Goal: Obtain resource: Download file/media

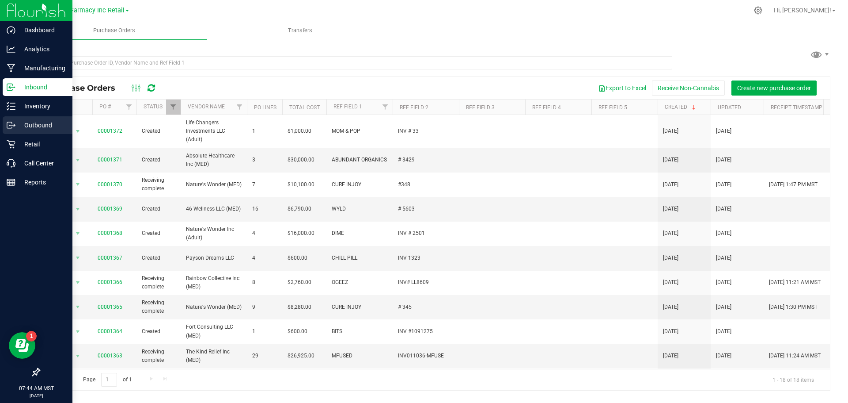
click at [13, 123] on icon at bounding box center [11, 125] width 9 height 9
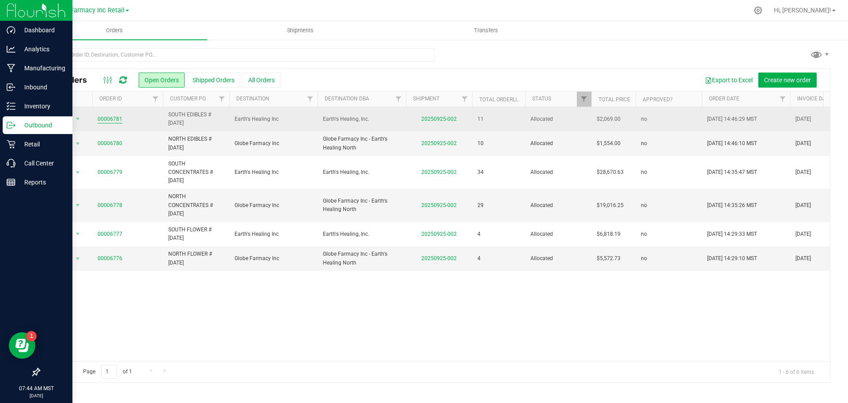
click at [110, 116] on link "00006781" at bounding box center [110, 119] width 25 height 8
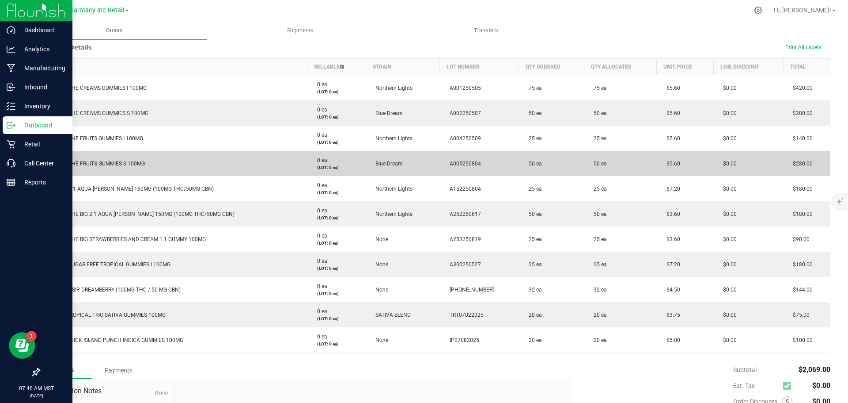
scroll to position [221, 0]
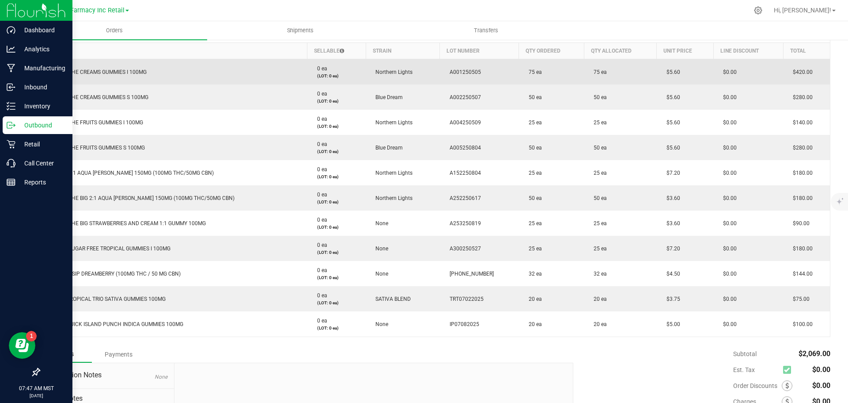
click at [449, 74] on span "A001250505" at bounding box center [463, 72] width 36 height 6
copy span "A001250505"
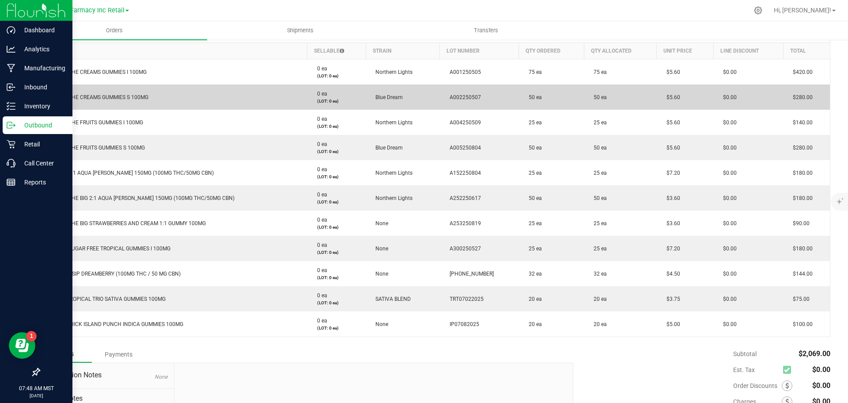
click at [445, 95] on span "A002250507" at bounding box center [463, 97] width 36 height 6
copy span "A002250507"
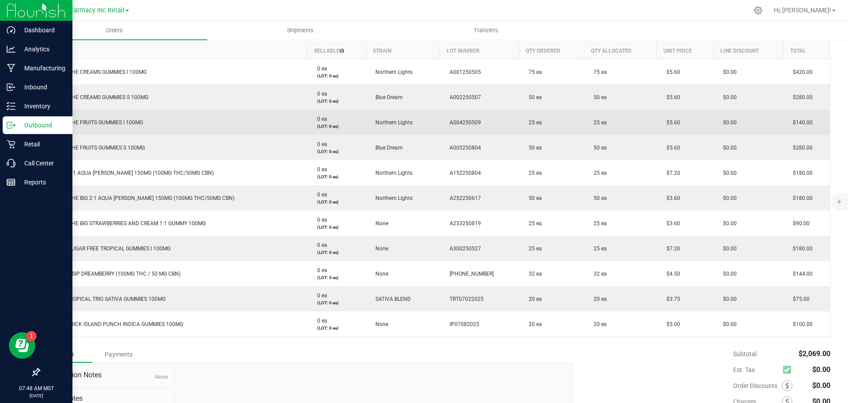
click at [445, 121] on span "A004250509" at bounding box center [463, 122] width 36 height 6
copy span "A004250509"
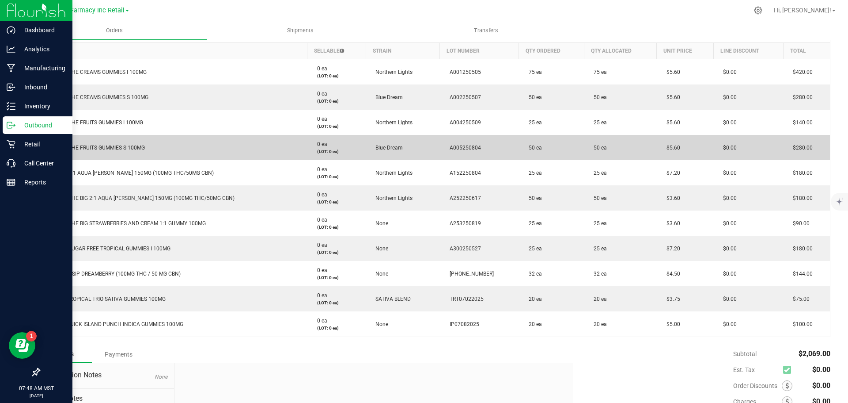
click at [463, 145] on span "A005250804" at bounding box center [463, 147] width 36 height 6
click at [448, 149] on span "A005250804" at bounding box center [463, 147] width 36 height 6
copy span "A005250804"
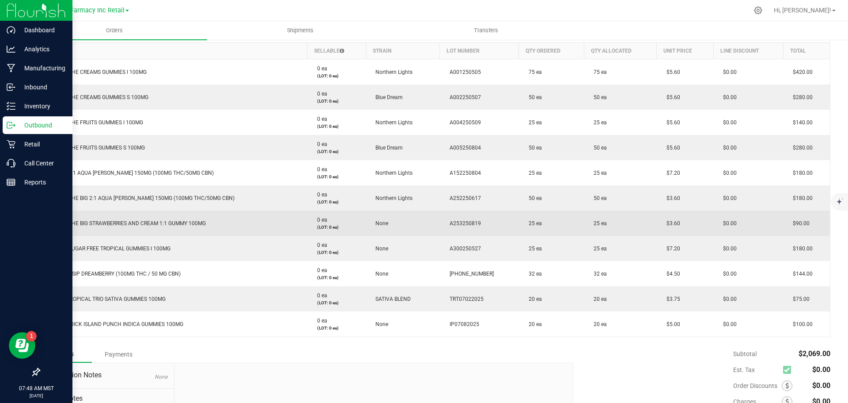
click at [421, 220] on td "None" at bounding box center [403, 222] width 74 height 25
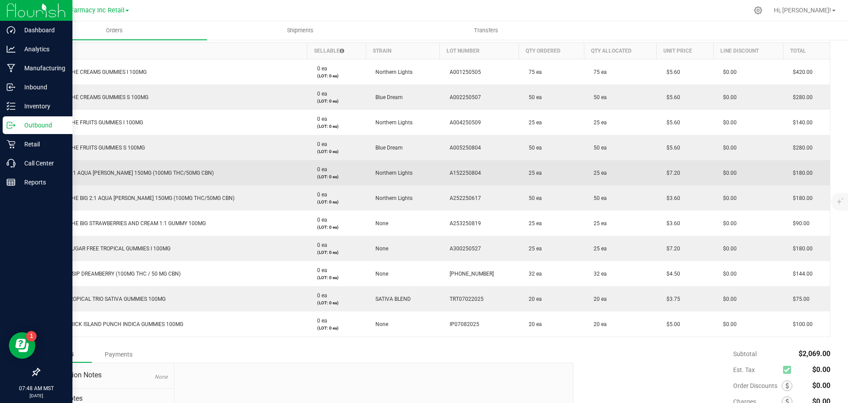
click at [451, 172] on span "A152250804" at bounding box center [463, 173] width 36 height 6
copy span "A152250804"
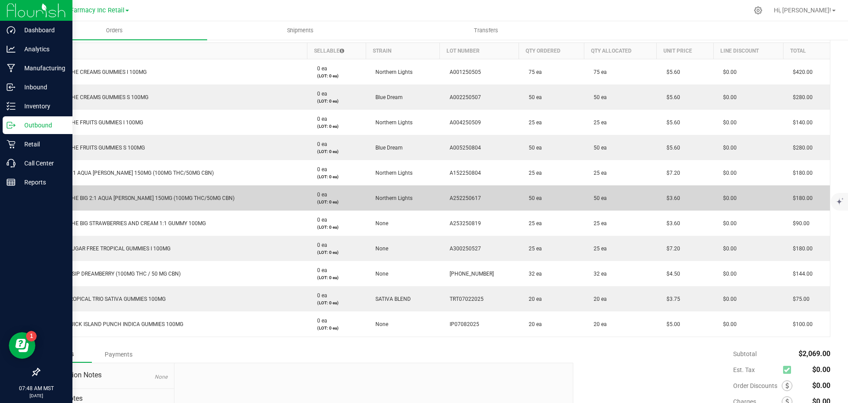
click at [442, 201] on td "A252250617" at bounding box center [479, 197] width 79 height 25
click at [445, 198] on span "A252250617" at bounding box center [463, 198] width 36 height 6
copy span "A252250617"
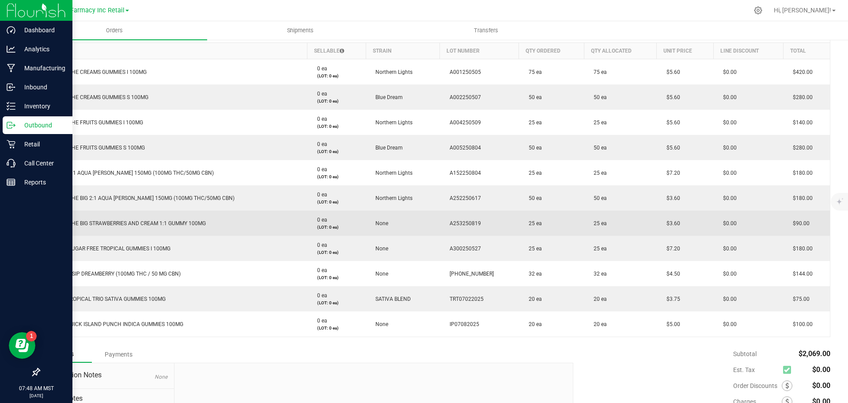
click at [440, 227] on td "A253250819" at bounding box center [479, 222] width 79 height 25
click at [445, 221] on span "A253250819" at bounding box center [463, 223] width 36 height 6
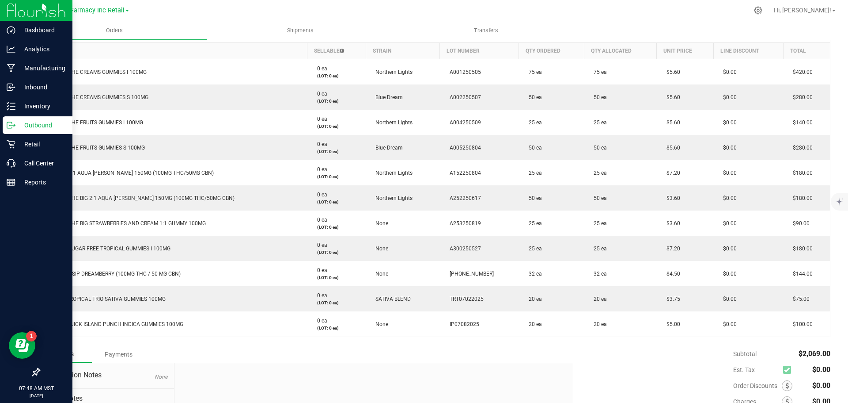
copy span "A253250819"
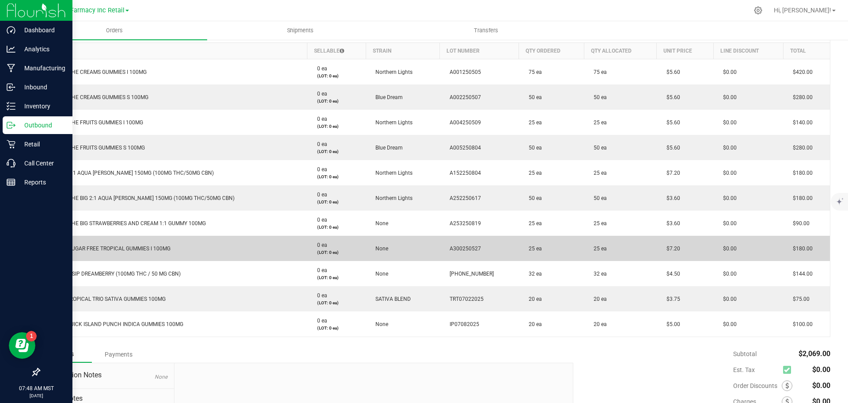
click at [443, 244] on td "A300250527" at bounding box center [479, 247] width 79 height 25
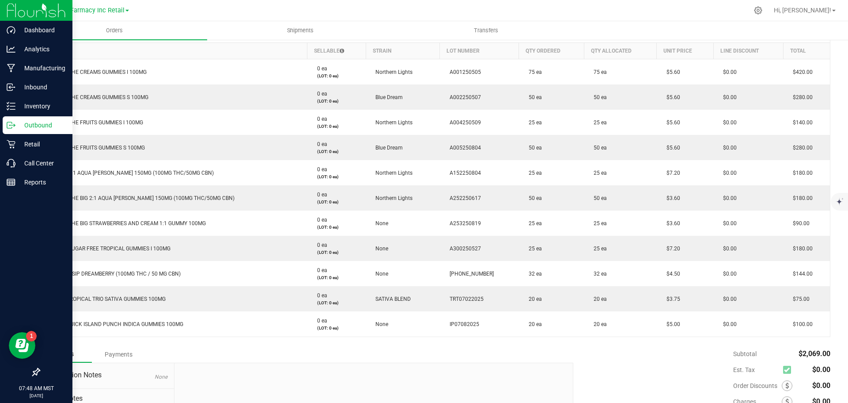
copy span "A300250527"
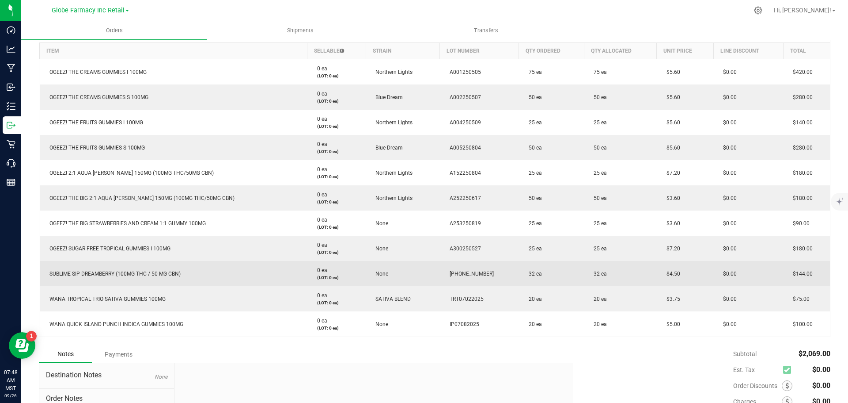
click at [448, 274] on span "[PHONE_NUMBER]" at bounding box center [469, 273] width 49 height 6
copy span "[PHONE_NUMBER]"
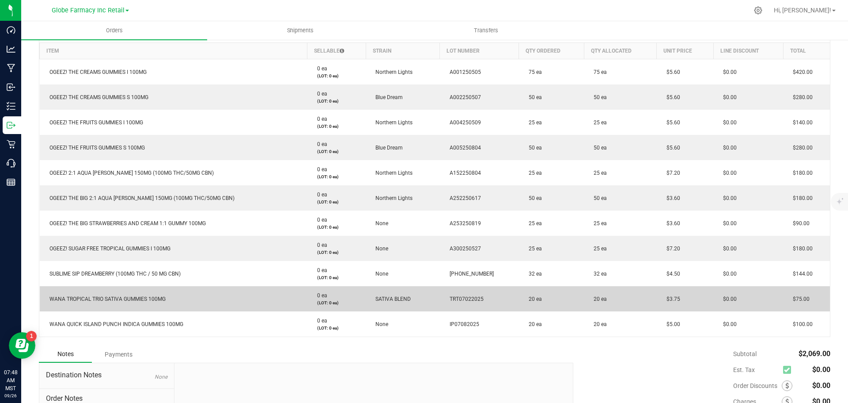
click at [445, 300] on span "TRT07022025" at bounding box center [464, 299] width 38 height 6
copy span "TRT07022025"
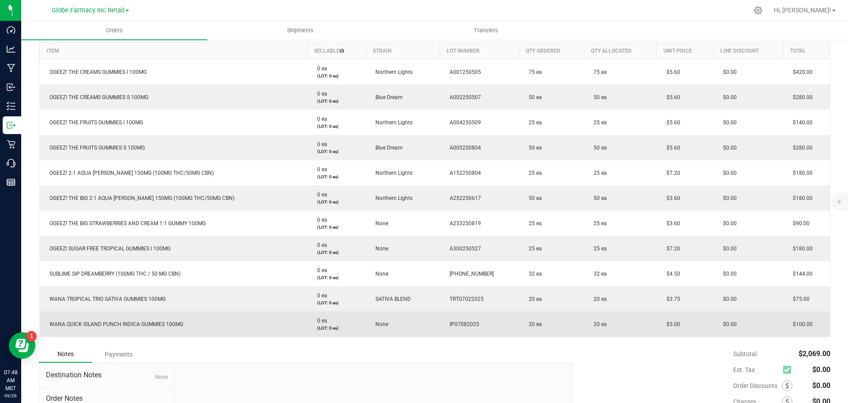
click at [453, 324] on span "IP07082025" at bounding box center [462, 324] width 34 height 6
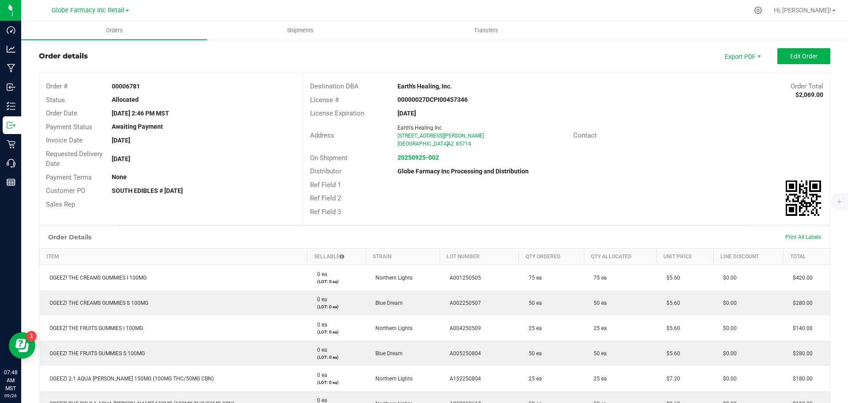
scroll to position [0, 0]
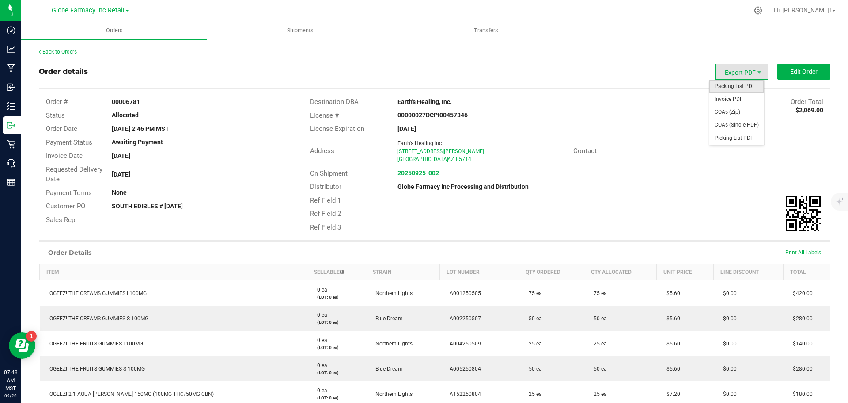
click at [746, 89] on span "Packing List PDF" at bounding box center [737, 86] width 55 height 13
click at [728, 107] on span "COAs (Zip)" at bounding box center [737, 112] width 55 height 13
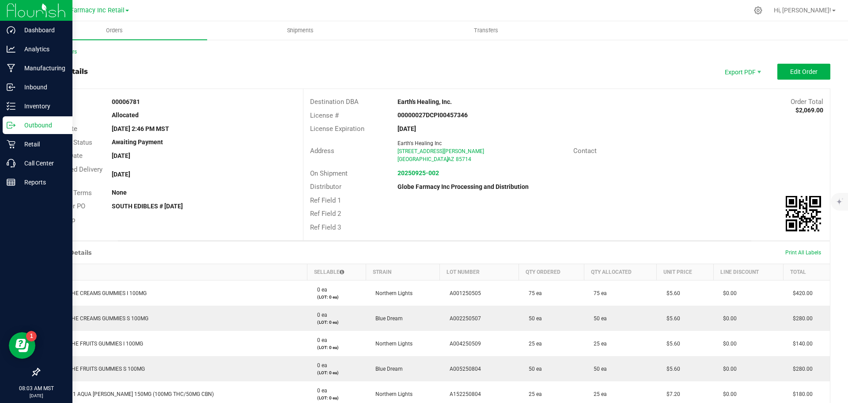
click at [27, 122] on p "Outbound" at bounding box center [41, 125] width 53 height 11
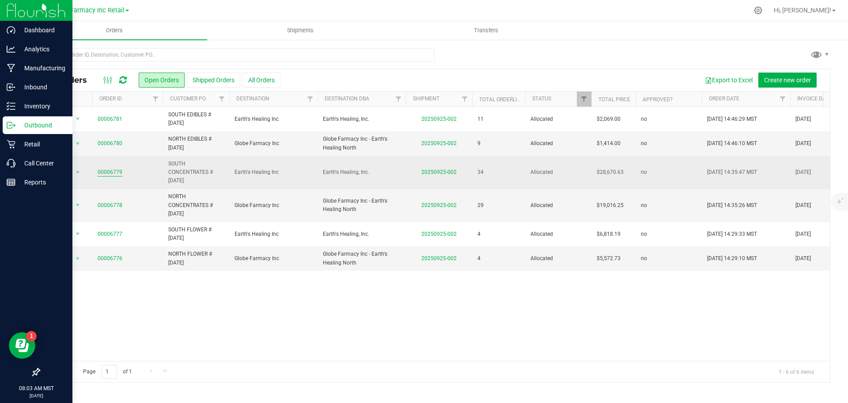
click at [111, 171] on link "00006779" at bounding box center [110, 172] width 25 height 8
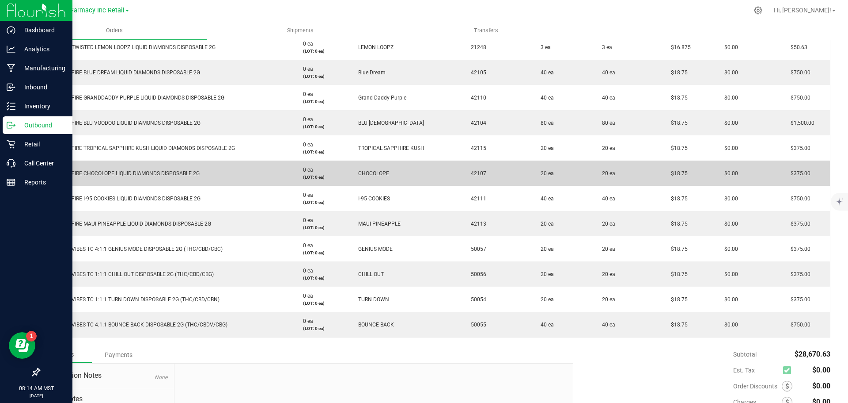
scroll to position [844, 0]
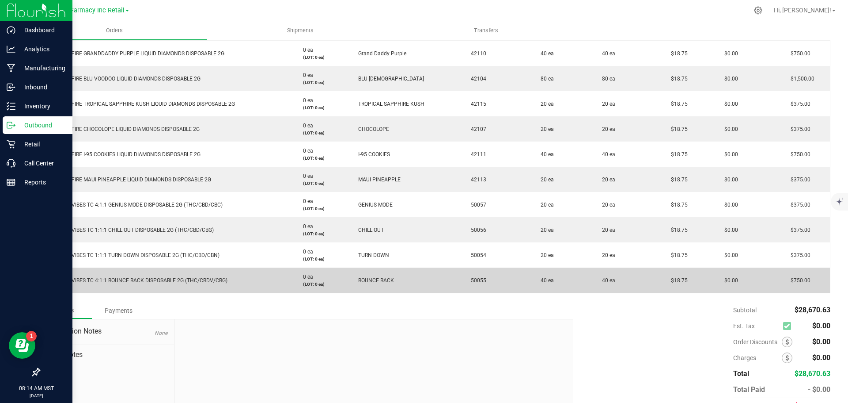
click at [672, 281] on span "$18.75" at bounding box center [677, 280] width 21 height 6
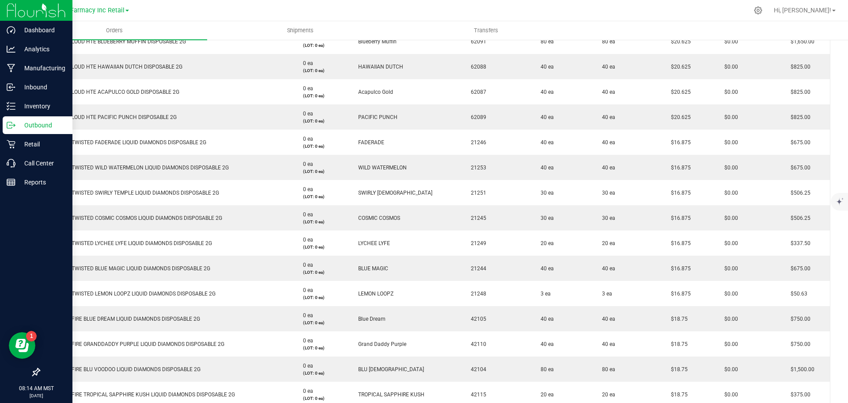
scroll to position [535, 0]
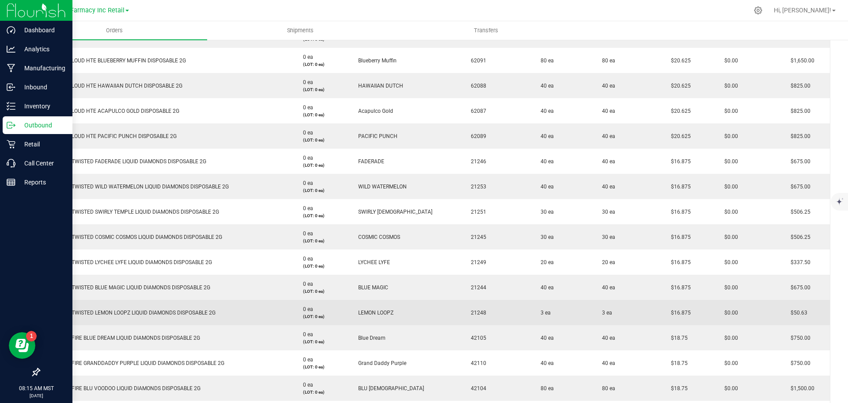
click at [671, 311] on span "$16.875" at bounding box center [679, 312] width 24 height 6
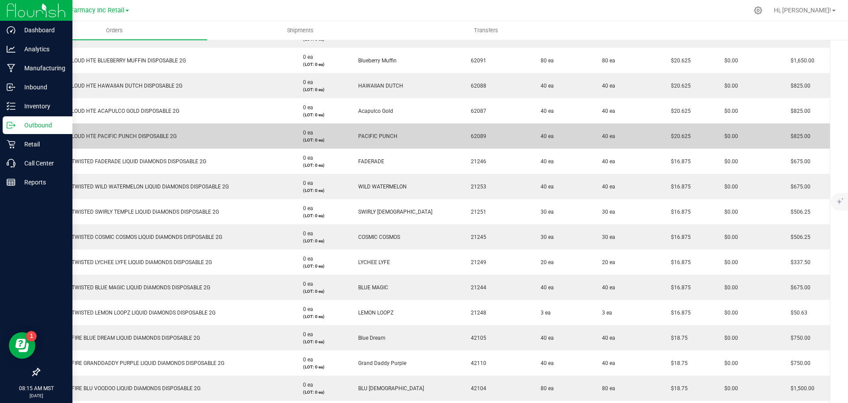
click at [684, 138] on span "$20.625" at bounding box center [679, 136] width 24 height 6
click at [680, 137] on span "$20.625" at bounding box center [679, 136] width 24 height 6
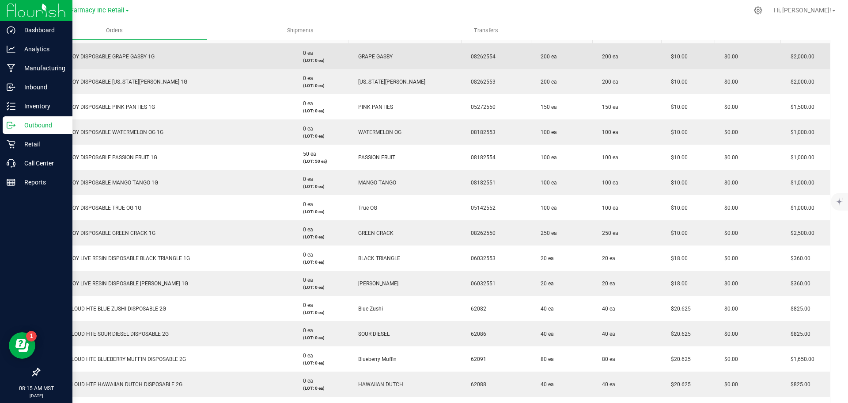
scroll to position [181, 0]
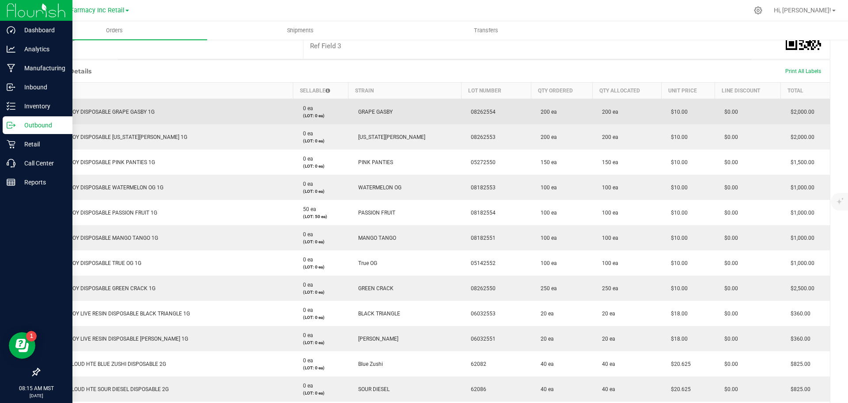
click at [472, 111] on span "08262554" at bounding box center [481, 112] width 29 height 6
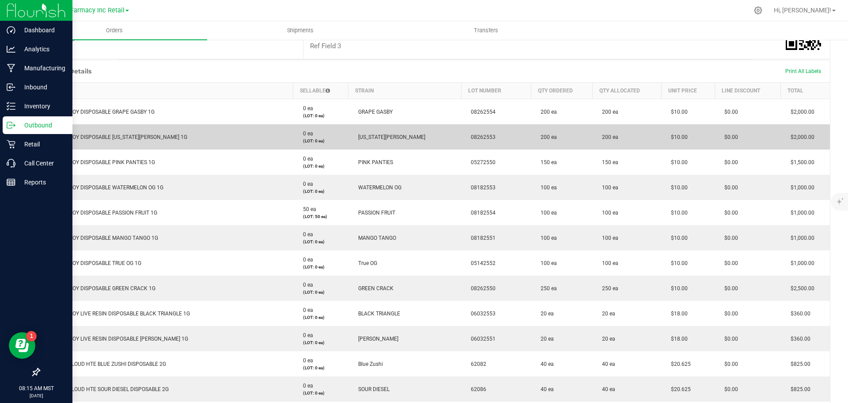
click at [475, 134] on span "08262553" at bounding box center [481, 137] width 29 height 6
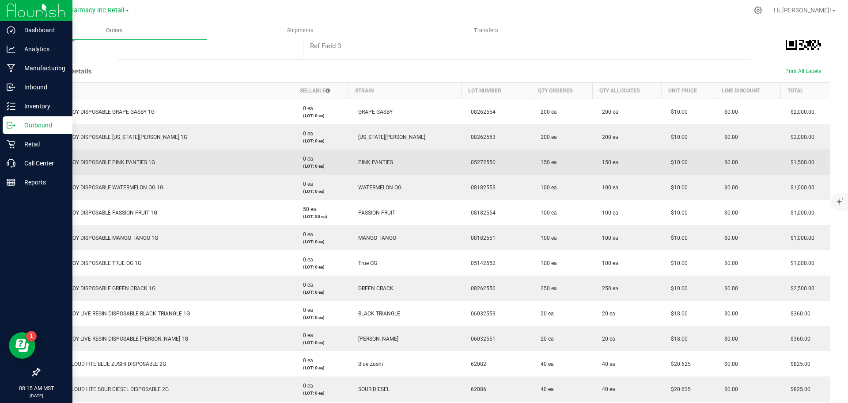
click at [484, 162] on span "05272550" at bounding box center [481, 162] width 29 height 6
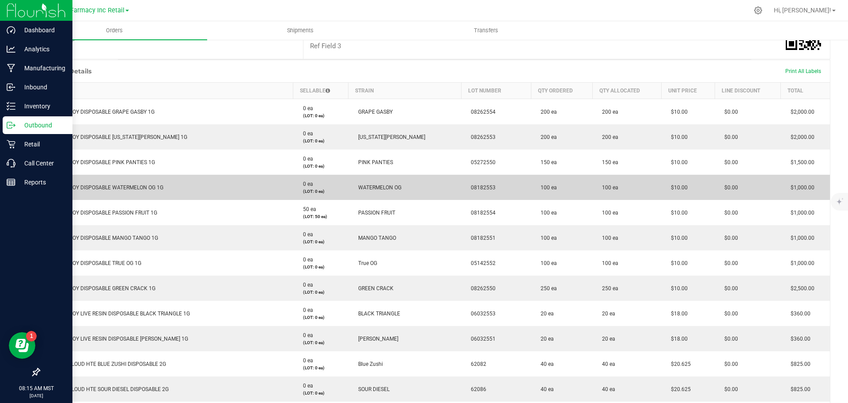
click at [481, 189] on span "08182553" at bounding box center [481, 187] width 29 height 6
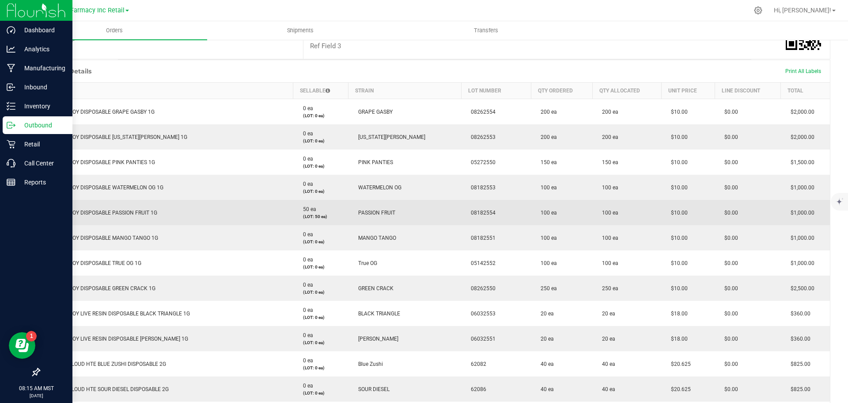
click at [470, 212] on span "08182554" at bounding box center [481, 212] width 29 height 6
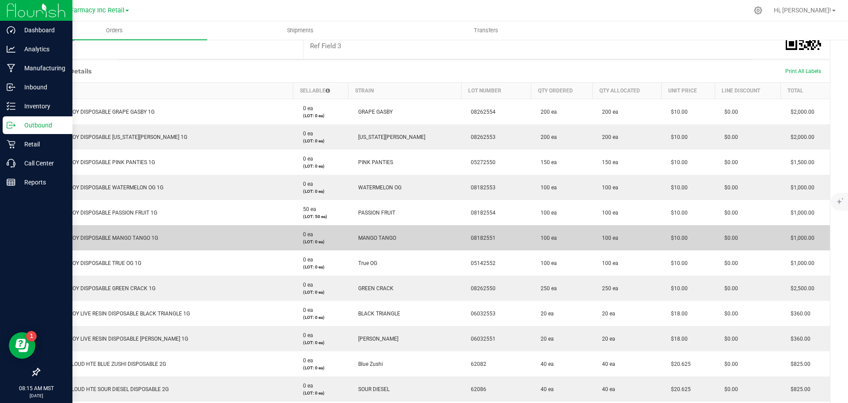
click at [484, 239] on span "08182551" at bounding box center [481, 238] width 29 height 6
click at [483, 239] on span "08182551" at bounding box center [481, 238] width 29 height 6
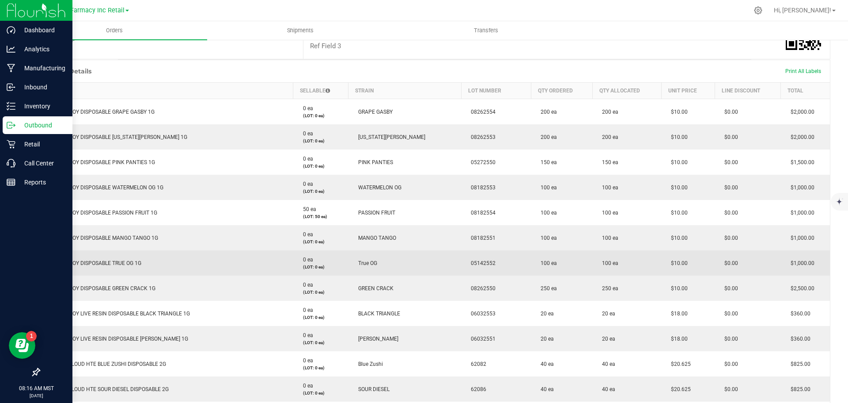
click at [471, 263] on span "05142552" at bounding box center [481, 263] width 29 height 6
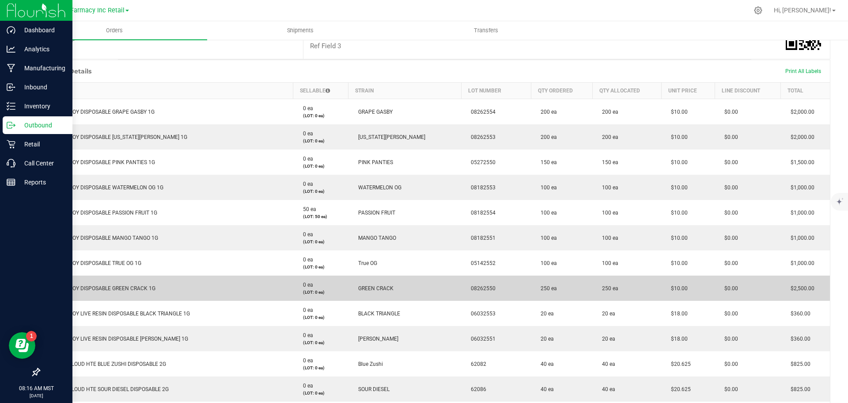
click at [482, 287] on span "08262550" at bounding box center [481, 288] width 29 height 6
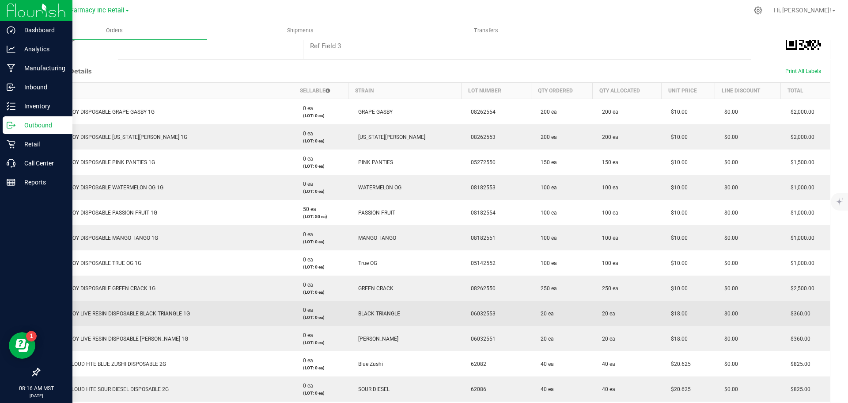
click at [475, 311] on span "06032553" at bounding box center [481, 313] width 29 height 6
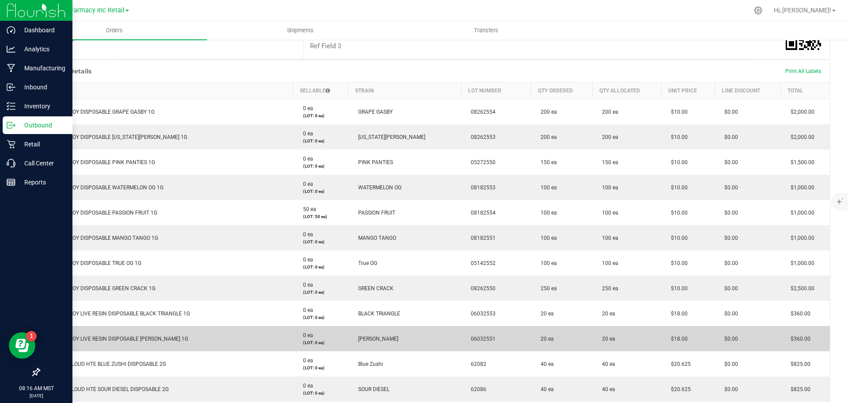
click at [480, 338] on span "06032551" at bounding box center [481, 338] width 29 height 6
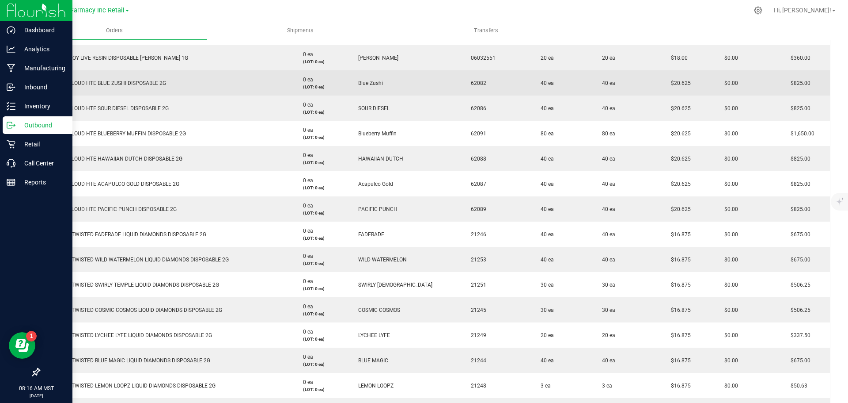
scroll to position [446, 0]
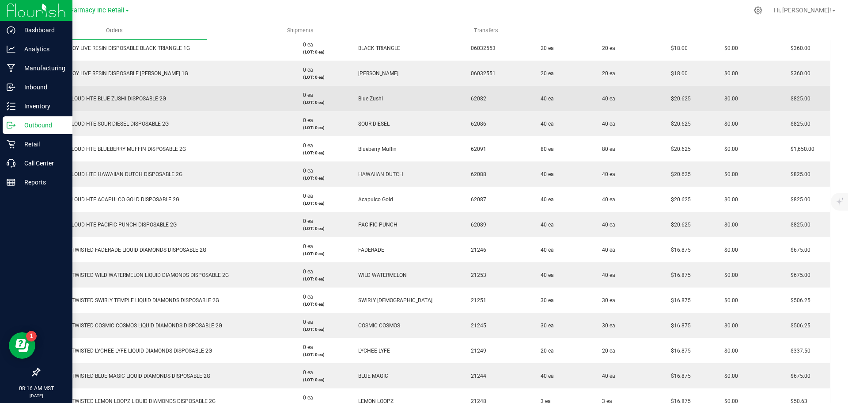
click at [471, 93] on td "62082" at bounding box center [496, 98] width 70 height 25
click at [471, 95] on td "62082" at bounding box center [496, 98] width 70 height 25
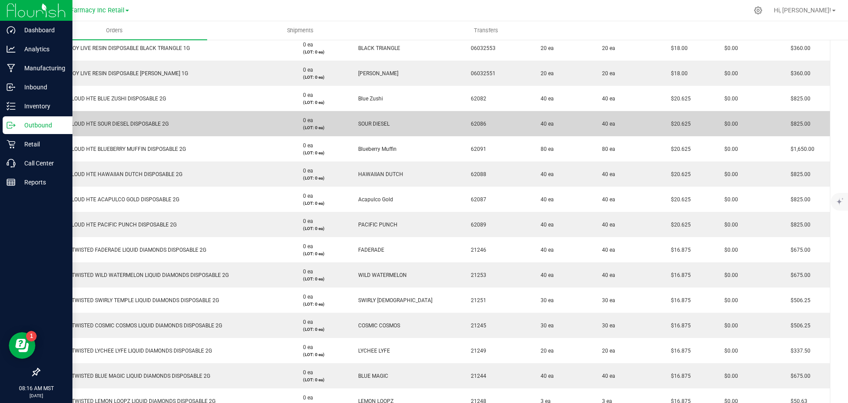
click at [469, 123] on span "62086" at bounding box center [477, 124] width 20 height 6
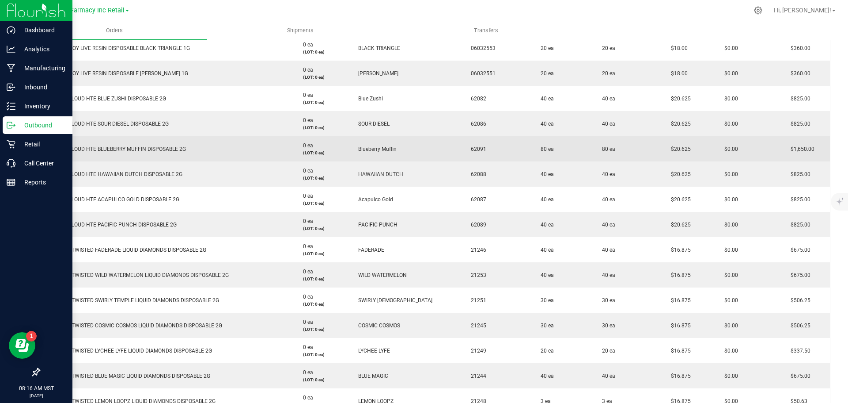
click at [470, 150] on span "62091" at bounding box center [477, 149] width 20 height 6
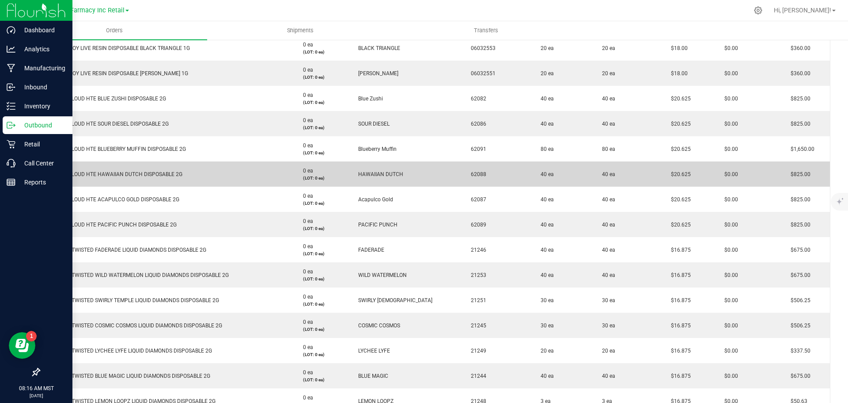
click at [467, 173] on span "62088" at bounding box center [477, 174] width 20 height 6
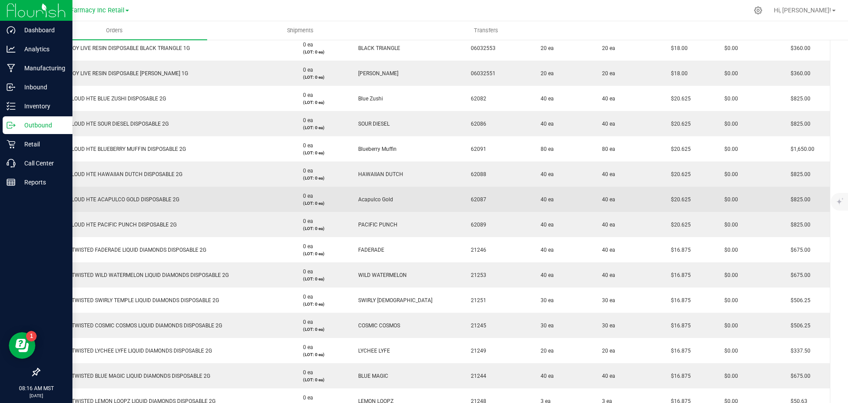
click at [467, 199] on span "62087" at bounding box center [477, 199] width 20 height 6
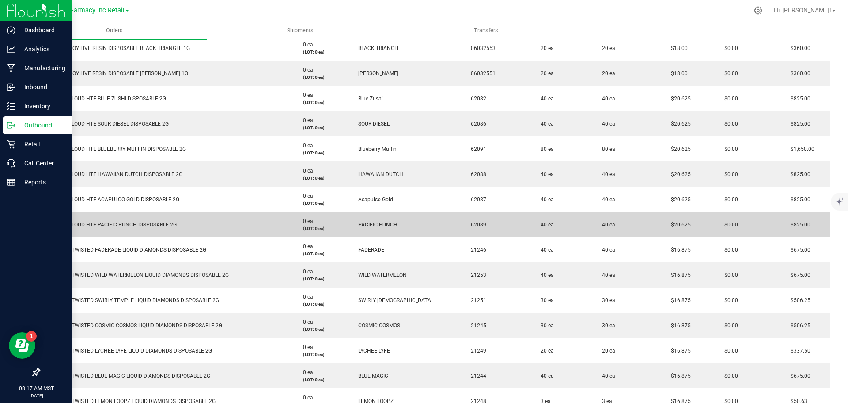
click at [474, 222] on span "62089" at bounding box center [477, 224] width 20 height 6
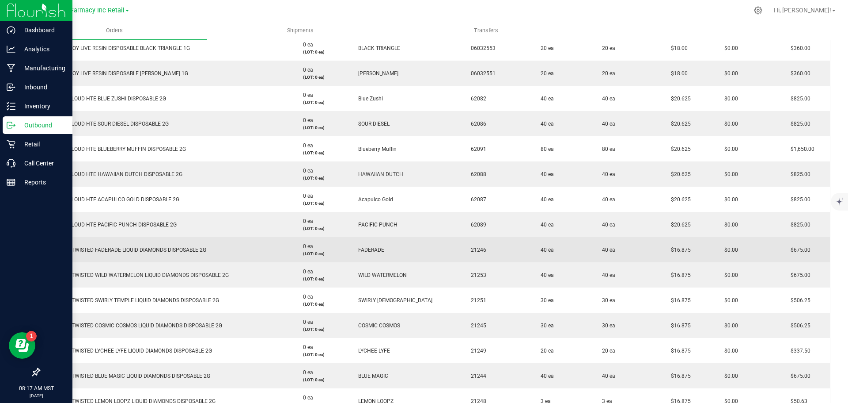
click at [473, 251] on span "21246" at bounding box center [477, 250] width 20 height 6
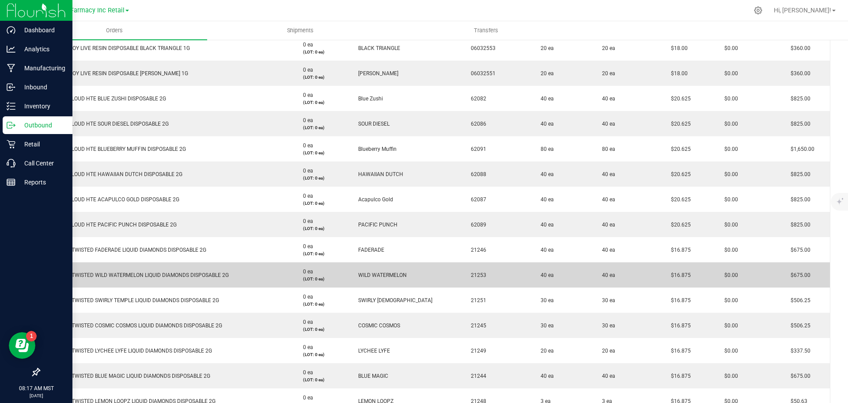
click at [476, 270] on td "21253" at bounding box center [496, 274] width 70 height 25
click at [475, 272] on span "21253" at bounding box center [477, 275] width 20 height 6
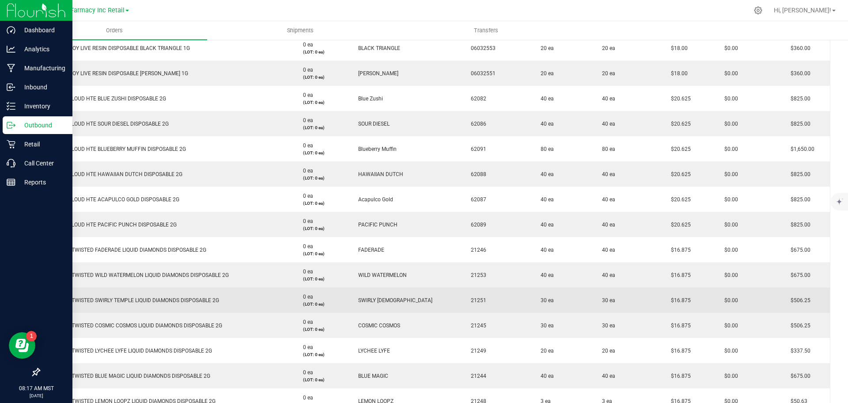
click at [475, 299] on span "21251" at bounding box center [477, 300] width 20 height 6
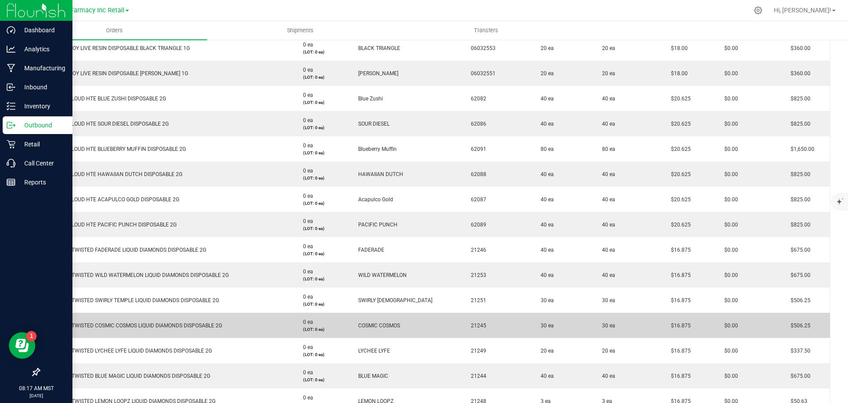
click at [469, 327] on span "21245" at bounding box center [477, 325] width 20 height 6
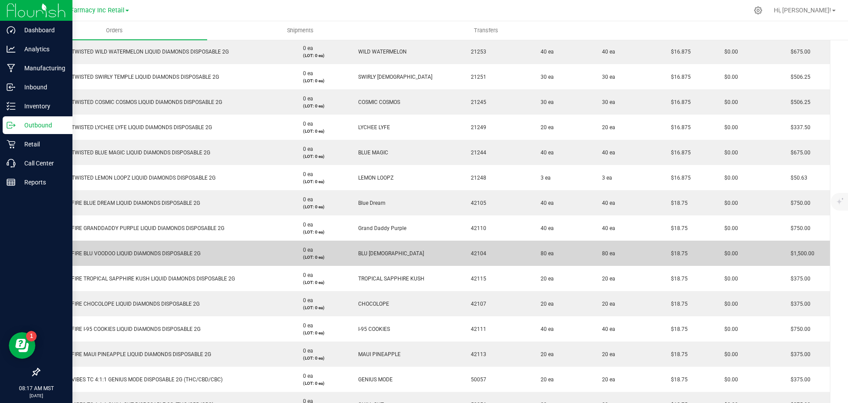
scroll to position [711, 0]
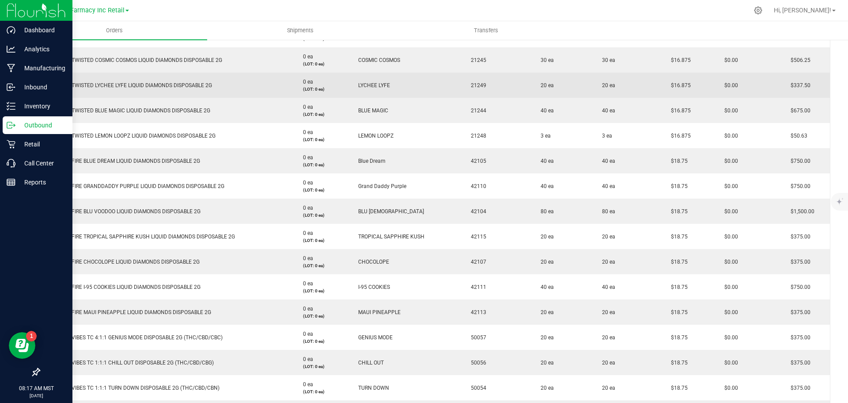
click at [474, 84] on span "21249" at bounding box center [477, 85] width 20 height 6
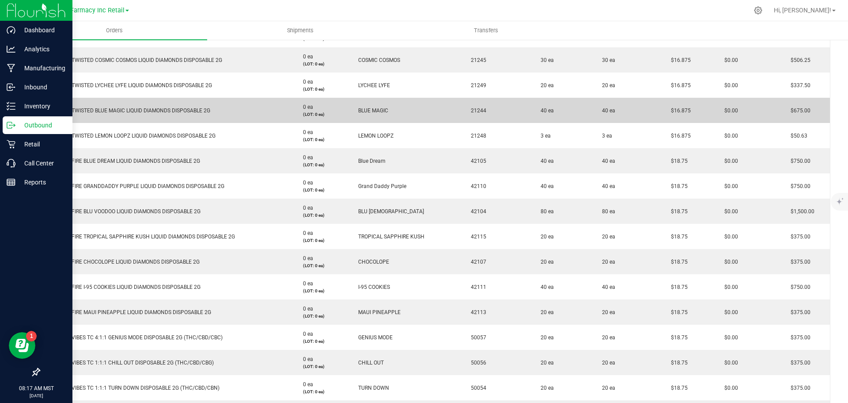
click at [473, 112] on span "21244" at bounding box center [477, 110] width 20 height 6
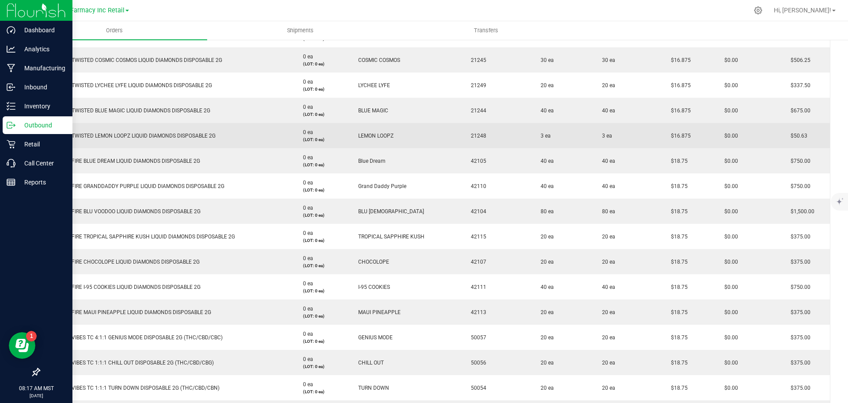
click at [467, 137] on span "21248" at bounding box center [477, 136] width 20 height 6
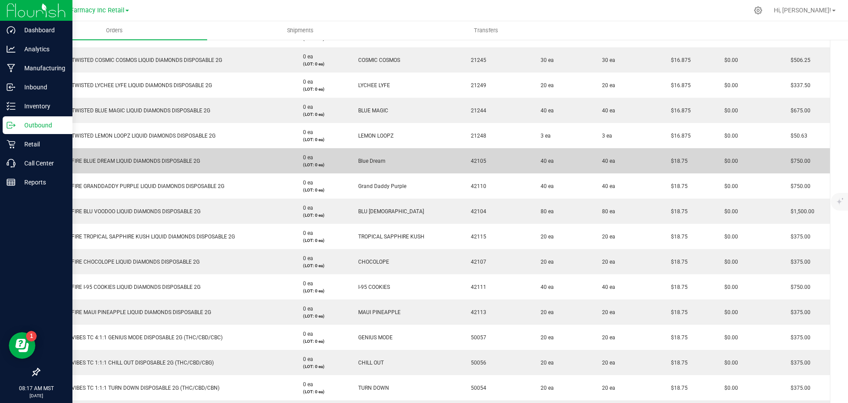
click at [467, 159] on span "42105" at bounding box center [477, 161] width 20 height 6
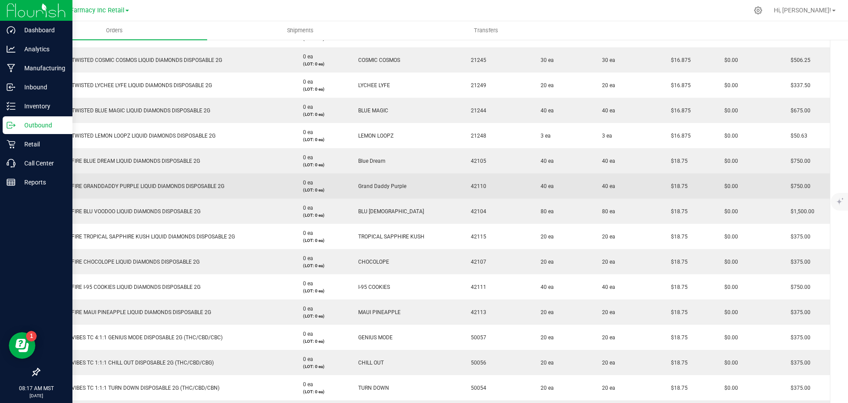
click at [474, 186] on span "42110" at bounding box center [477, 186] width 20 height 6
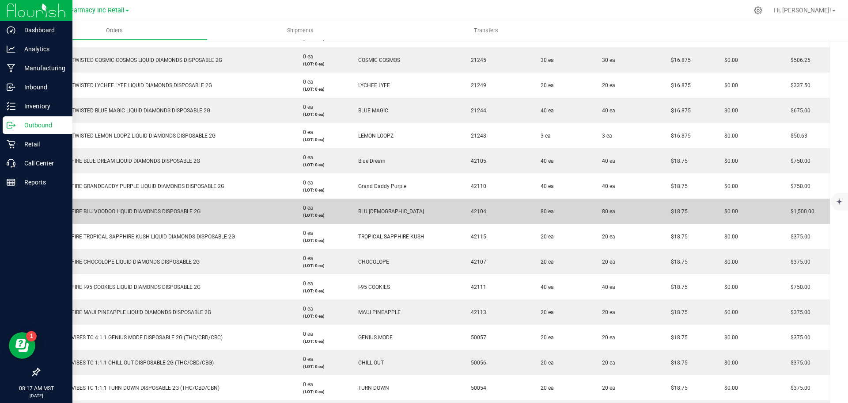
click at [467, 213] on span "42104" at bounding box center [477, 211] width 20 height 6
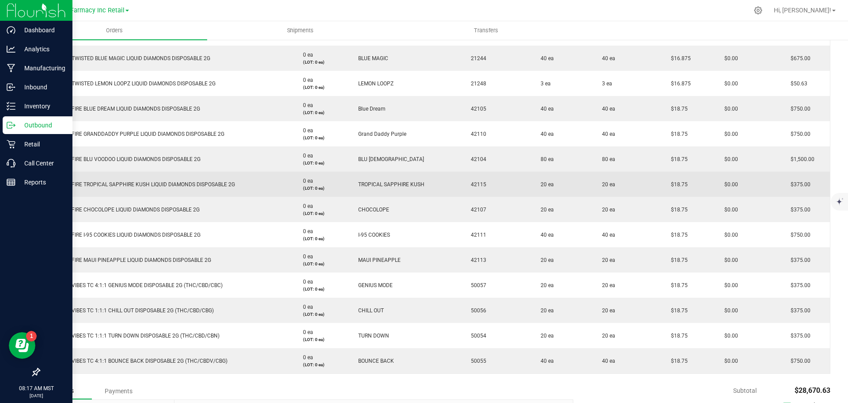
scroll to position [800, 0]
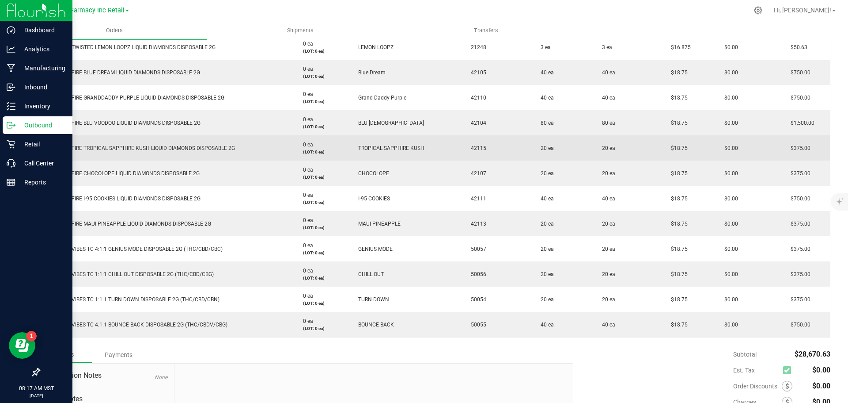
click at [470, 148] on span "42115" at bounding box center [477, 148] width 20 height 6
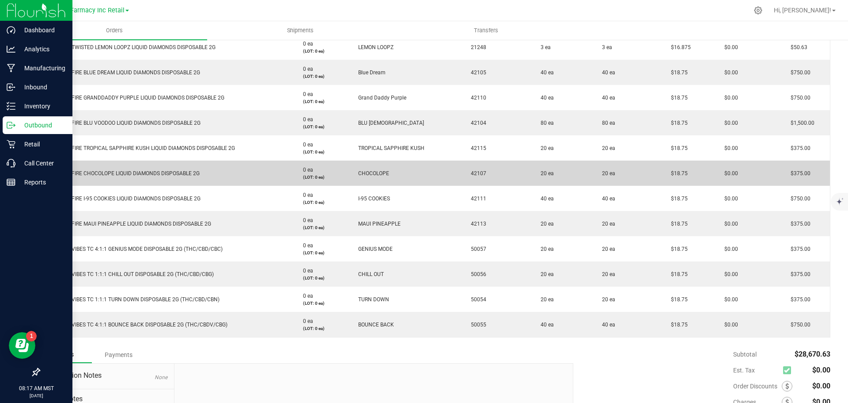
click at [475, 170] on td "42107" at bounding box center [496, 172] width 70 height 25
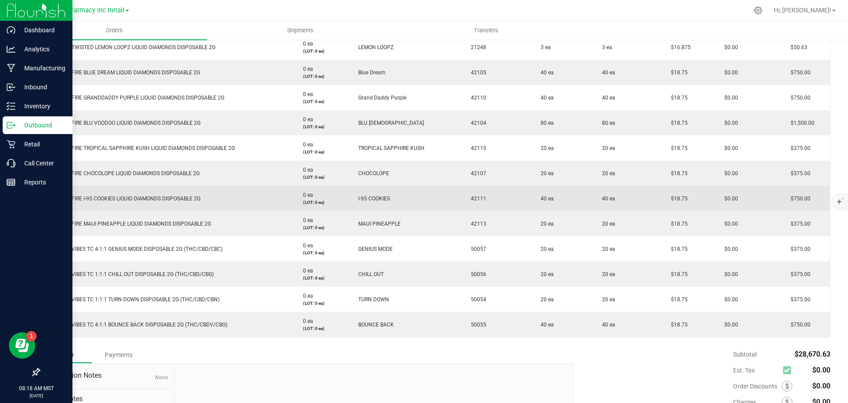
click at [468, 198] on span "42111" at bounding box center [477, 198] width 20 height 6
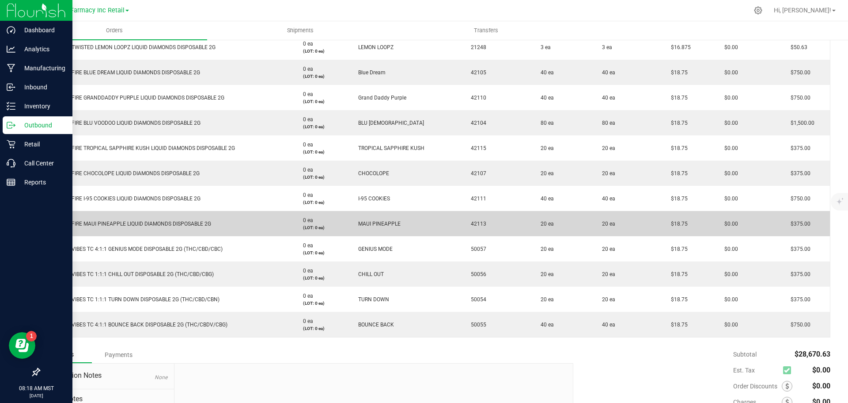
click at [470, 225] on span "42113" at bounding box center [477, 223] width 20 height 6
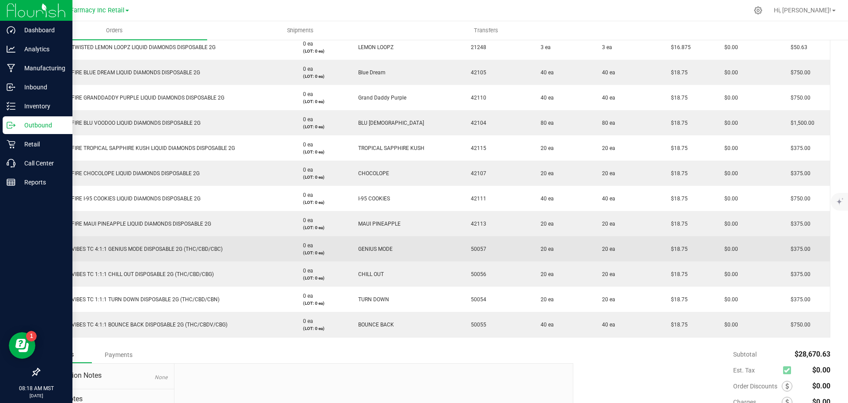
click at [472, 255] on td "50057" at bounding box center [496, 248] width 70 height 25
click at [469, 247] on span "50057" at bounding box center [477, 249] width 20 height 6
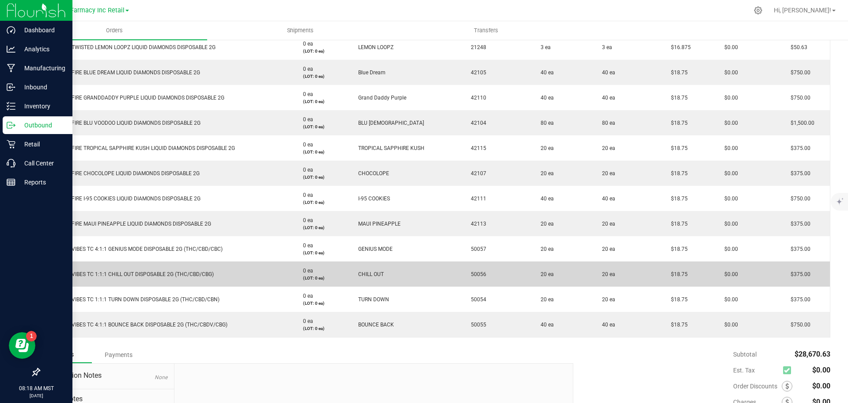
click at [467, 273] on span "50056" at bounding box center [477, 274] width 20 height 6
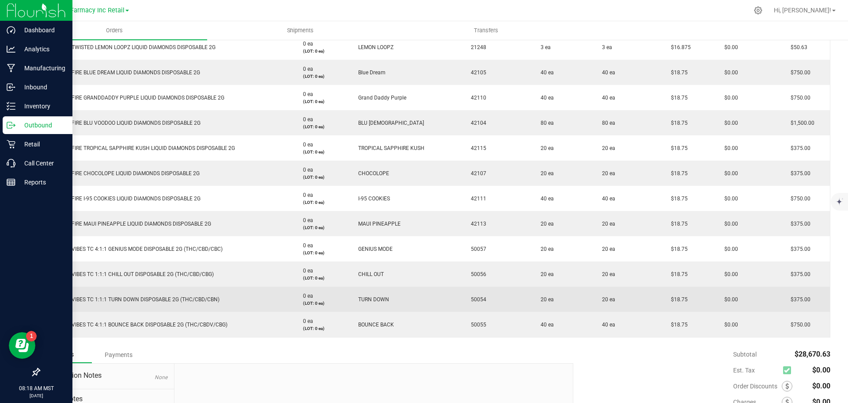
click at [467, 301] on span "50054" at bounding box center [477, 299] width 20 height 6
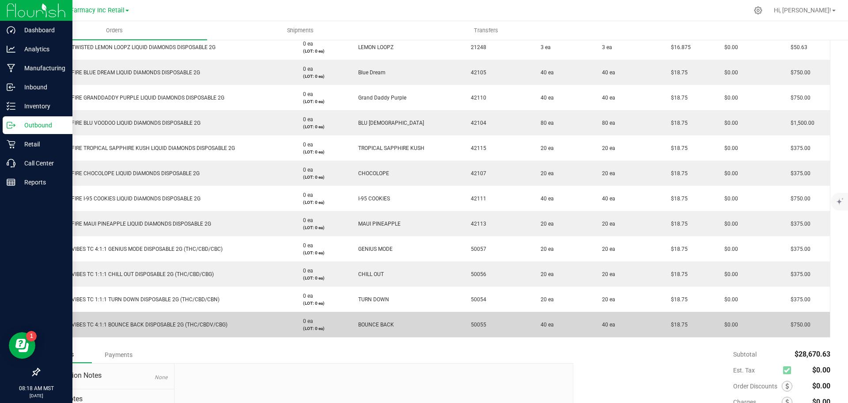
click at [475, 324] on span "50055" at bounding box center [477, 324] width 20 height 6
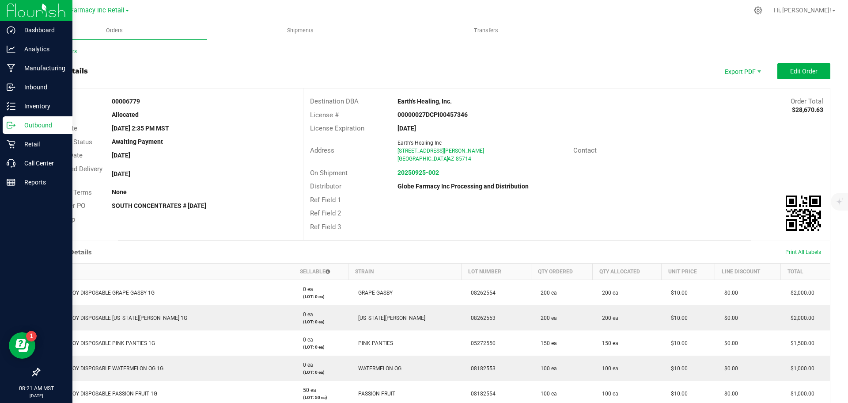
scroll to position [0, 0]
click at [645, 163] on div "Address Earth's Healing Inc [STREET_ADDRESS][PERSON_NAME] Contact" at bounding box center [567, 151] width 527 height 31
click at [725, 113] on span "COAs (Zip)" at bounding box center [737, 112] width 55 height 13
click at [718, 82] on span "Packing List PDF" at bounding box center [737, 86] width 55 height 13
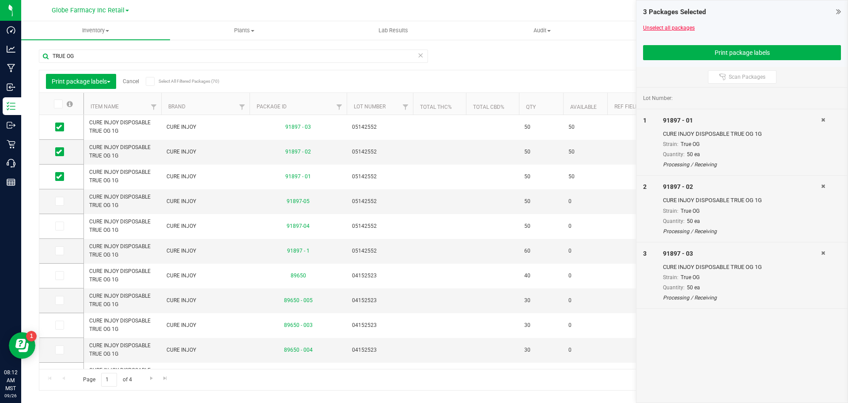
click at [670, 30] on link "Unselect all packages" at bounding box center [669, 28] width 52 height 6
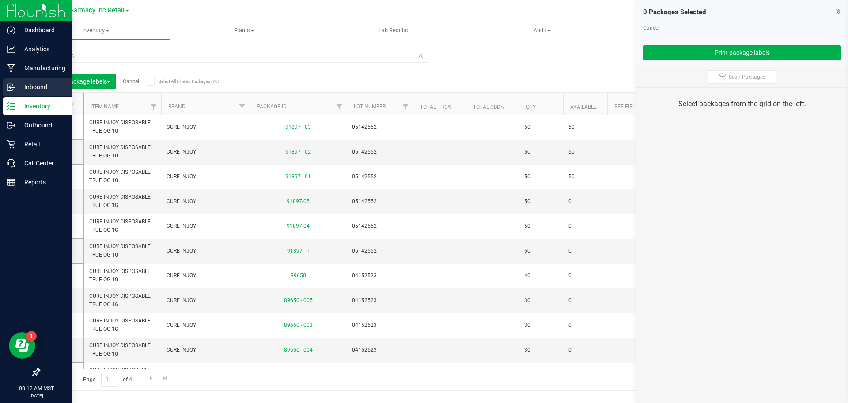
click at [15, 88] on p "Inbound" at bounding box center [41, 87] width 53 height 11
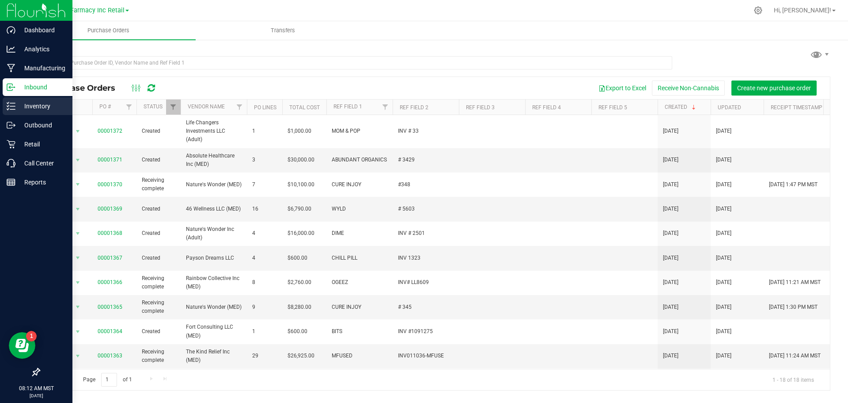
click at [26, 107] on p "Inventory" at bounding box center [41, 106] width 53 height 11
